Goal: Task Accomplishment & Management: Use online tool/utility

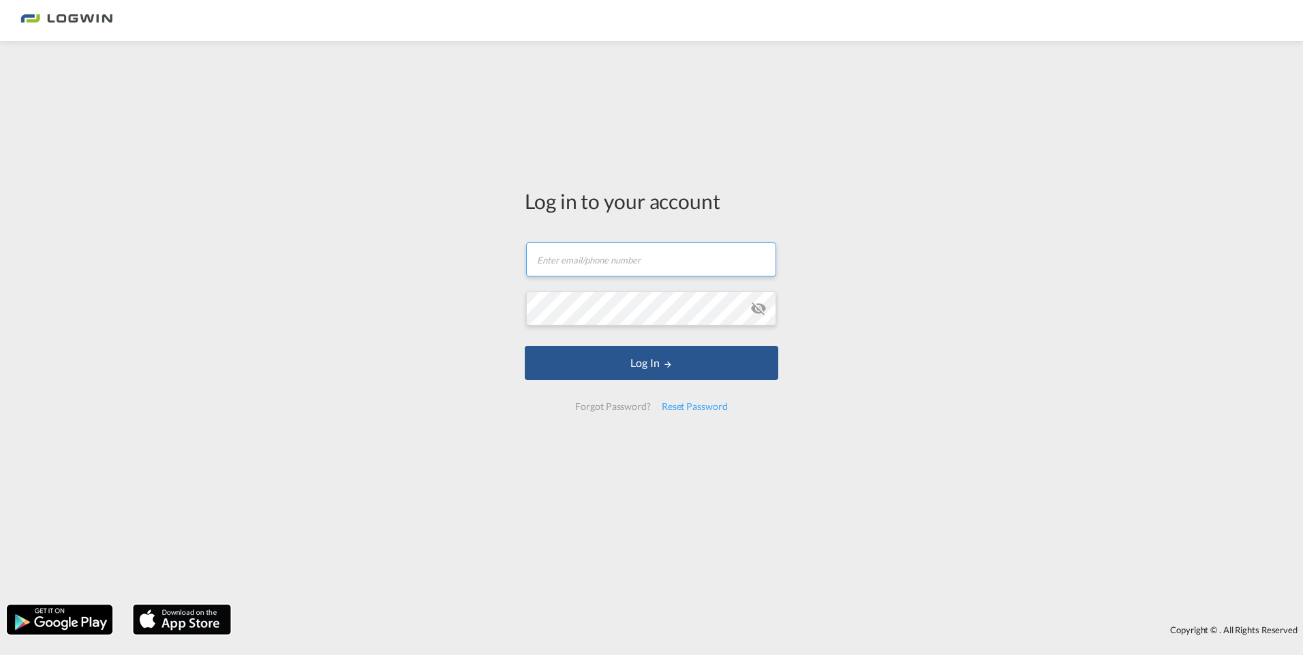
click at [658, 267] on input "text" at bounding box center [651, 260] width 250 height 34
type input "[PERSON_NAME][EMAIL_ADDRESS][DOMAIN_NAME]"
click at [525, 346] on button "Log In" at bounding box center [651, 363] width 253 height 34
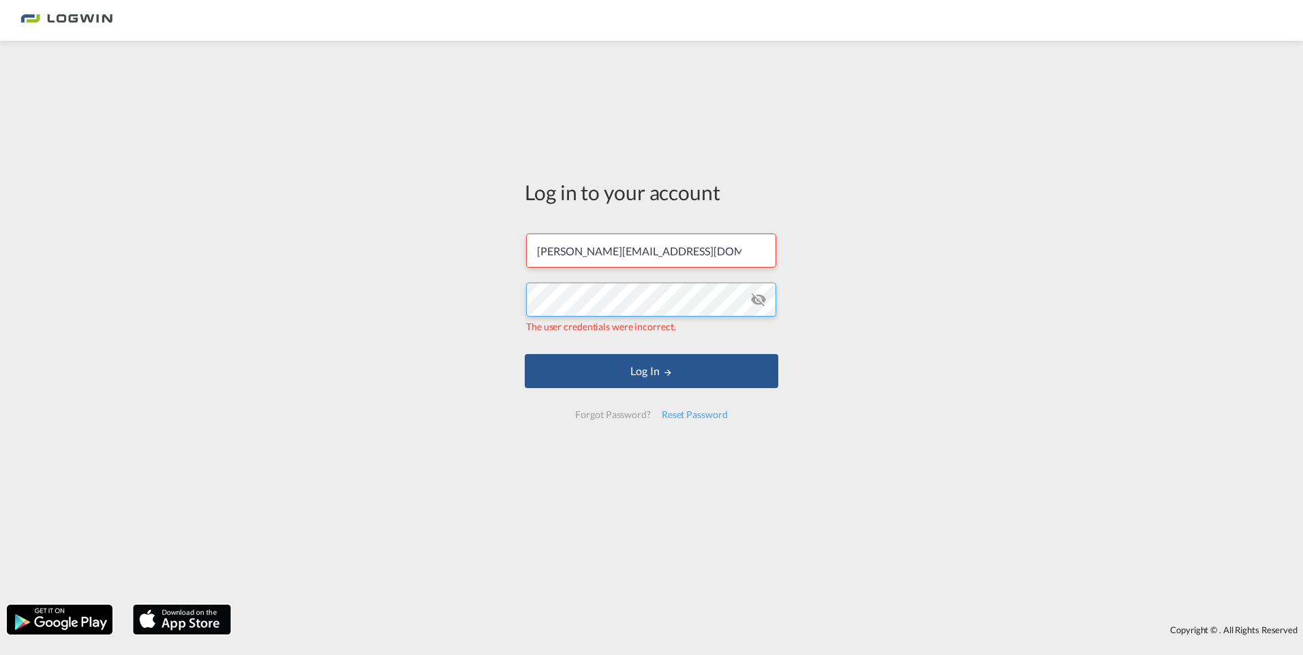
click at [489, 296] on div "Log in to your account [PERSON_NAME][EMAIL_ADDRESS][DOMAIN_NAME] The user crede…" at bounding box center [651, 323] width 1303 height 551
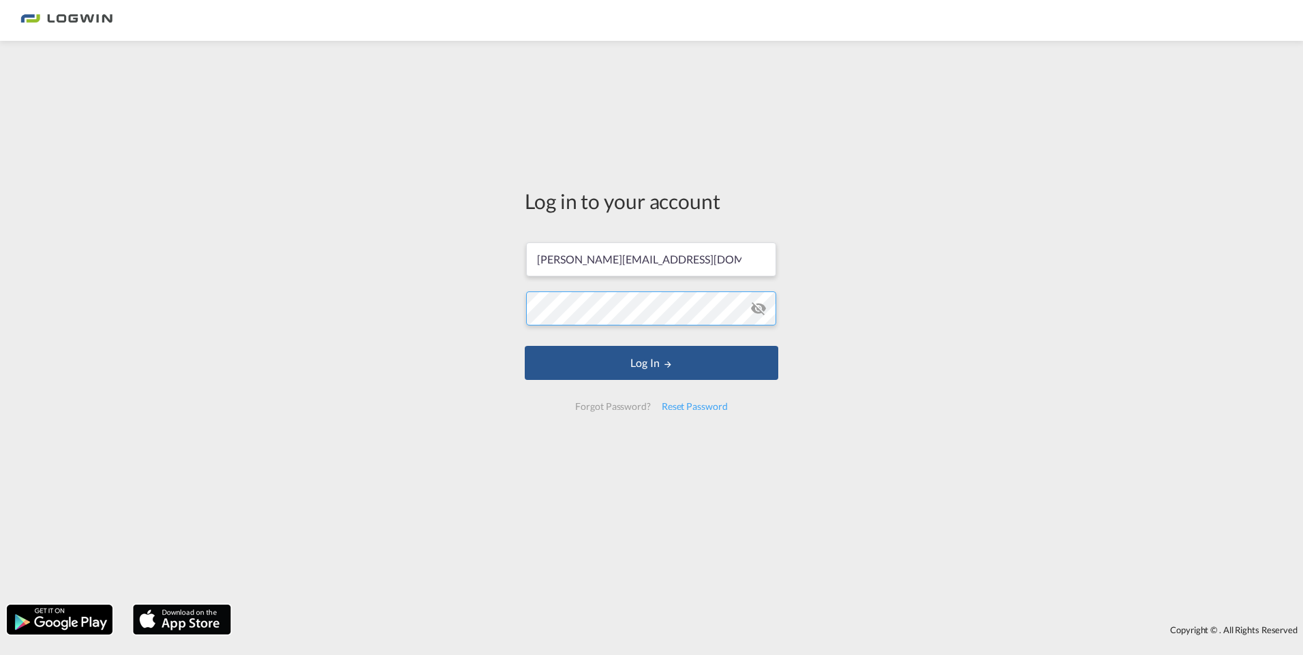
click at [525, 346] on button "Log In" at bounding box center [651, 363] width 253 height 34
